Goal: Task Accomplishment & Management: Manage account settings

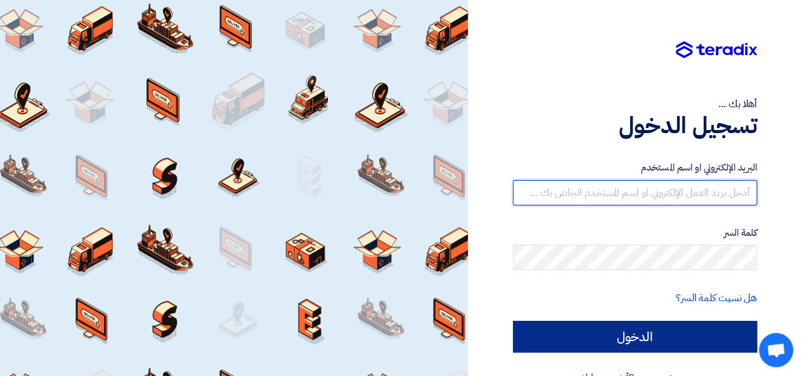
type input "[EMAIL_ADDRESS][DOMAIN_NAME]"
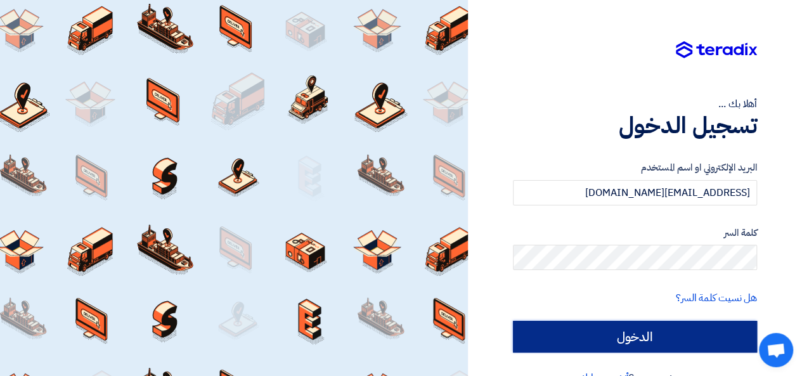
click at [672, 333] on input "الدخول" at bounding box center [635, 337] width 244 height 32
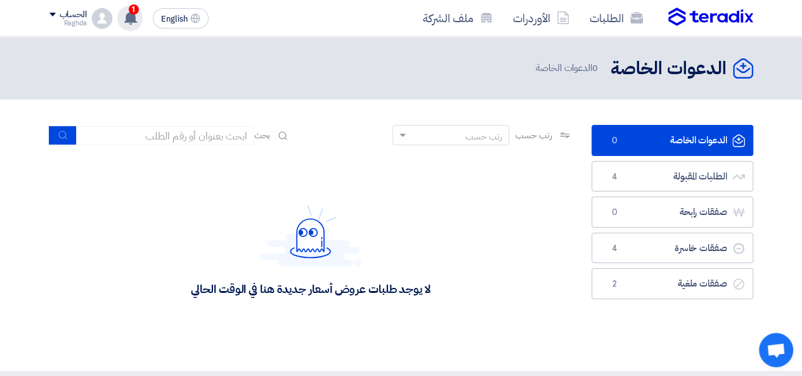
click at [135, 13] on span "1" at bounding box center [134, 9] width 10 height 10
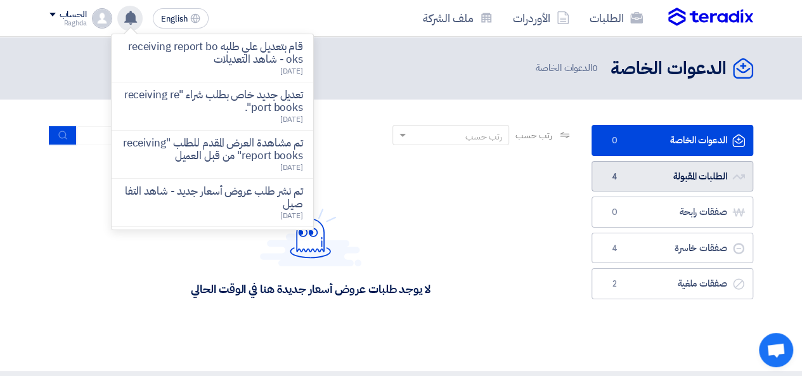
click at [678, 177] on link "الطلبات المقبولة الطلبات المقبولة 4" at bounding box center [673, 176] width 162 height 31
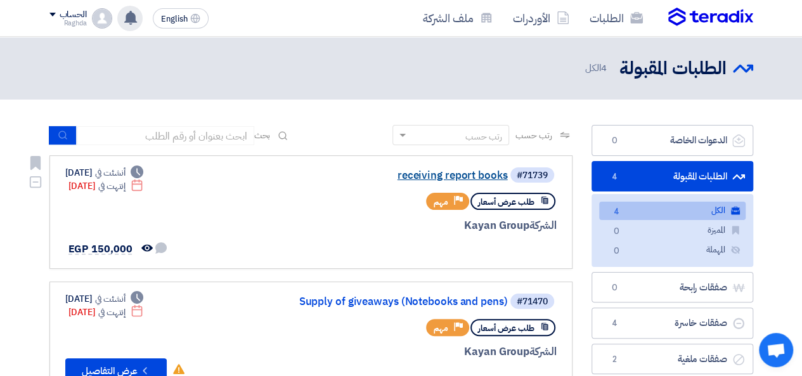
click at [472, 179] on link "receiving report books" at bounding box center [381, 175] width 254 height 11
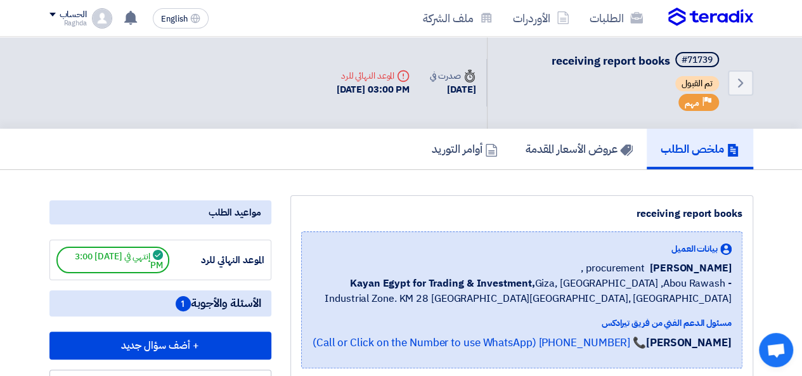
click at [368, 77] on div "Deadline الموعد النهائي للرد" at bounding box center [374, 75] width 74 height 13
click at [575, 157] on link "عروض الأسعار المقدمة" at bounding box center [579, 149] width 135 height 41
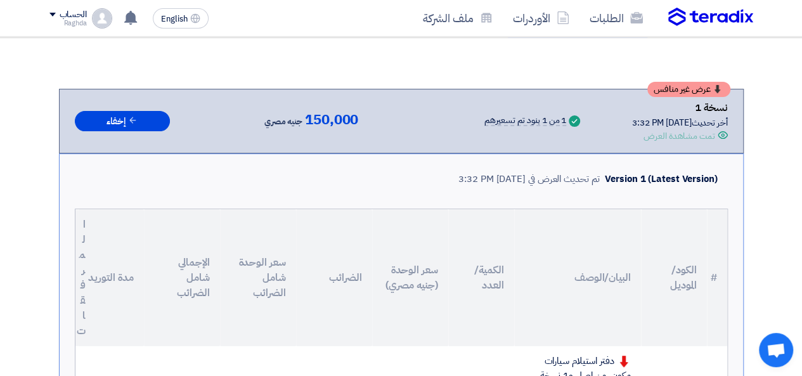
scroll to position [134, 0]
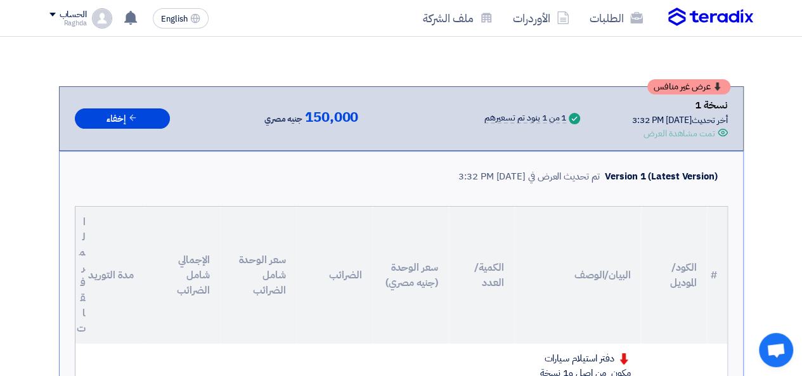
drag, startPoint x: 797, startPoint y: 134, endPoint x: 791, endPoint y: 163, distance: 29.9
click at [691, 136] on div "تمت مشاهدة العرض" at bounding box center [679, 133] width 71 height 13
click at [652, 103] on div "نسخة 1" at bounding box center [680, 105] width 96 height 16
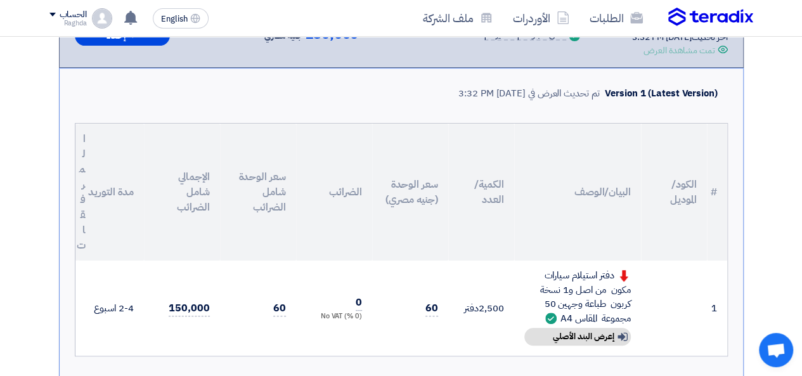
scroll to position [216, 0]
